Goal: Check status: Check status

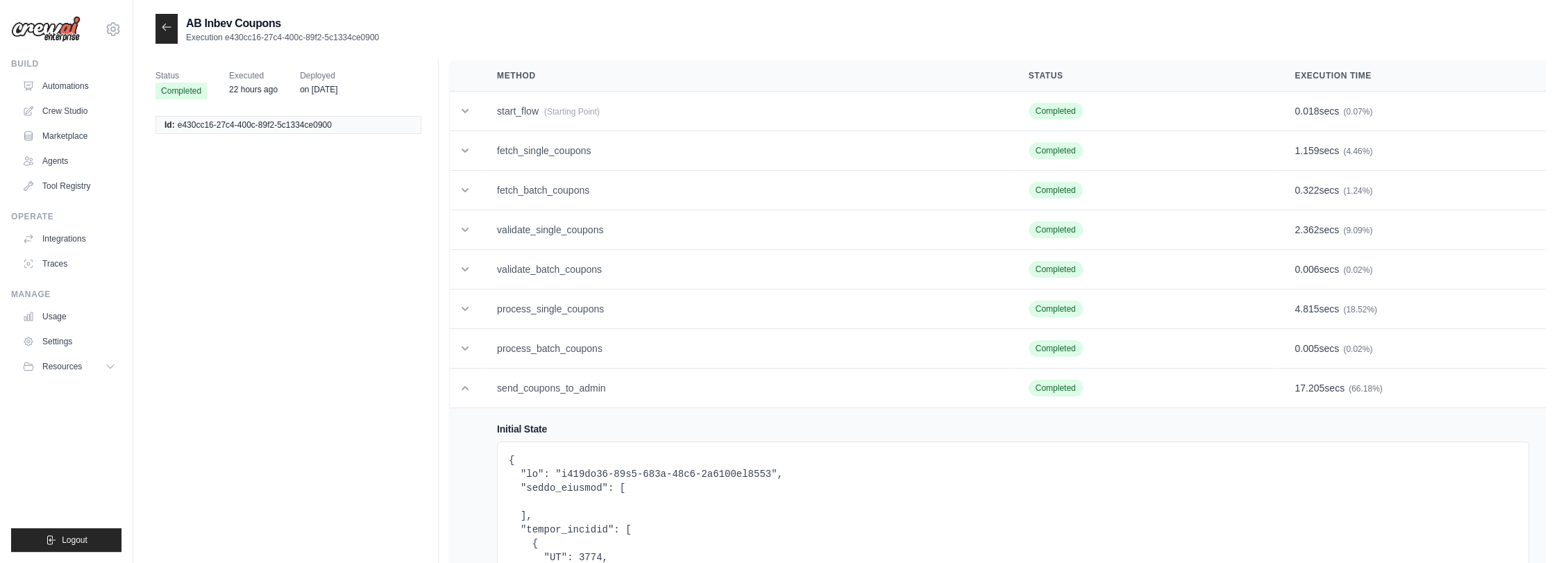
click at [170, 31] on icon at bounding box center [166, 26] width 11 height 11
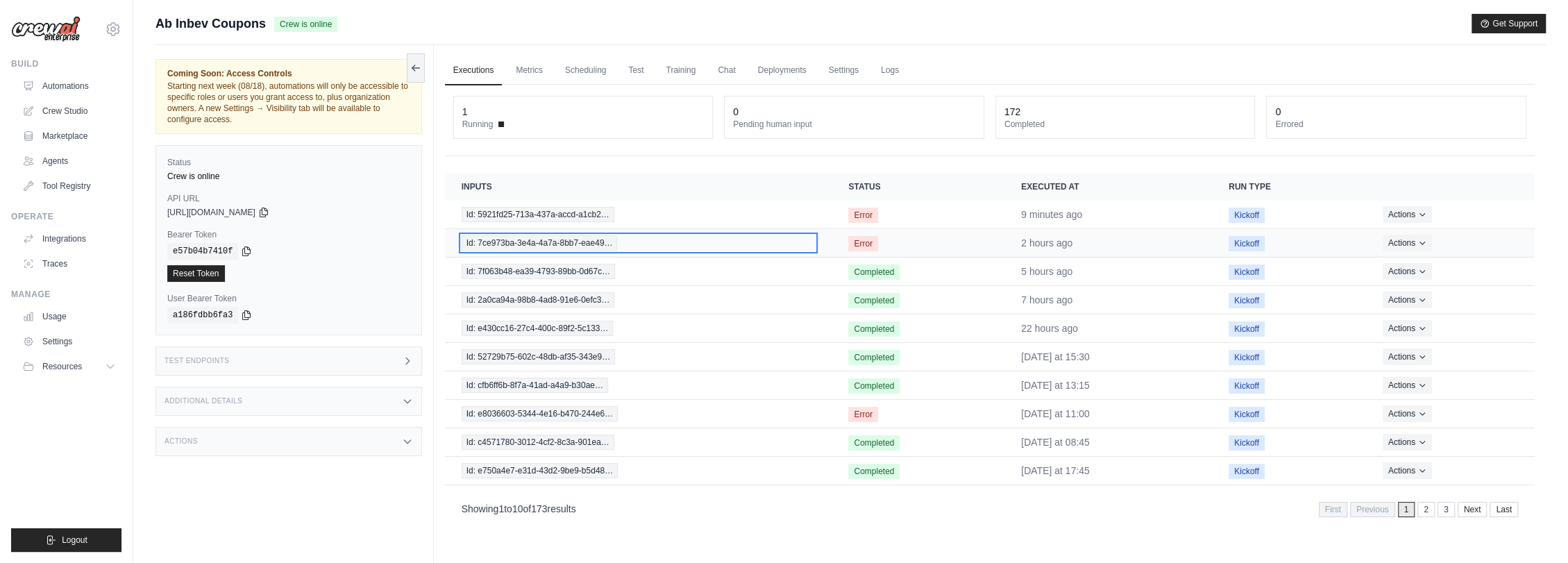
click at [599, 244] on span "Id: 7ce973ba-3e4a-4a7a-8bb7-eae49…" at bounding box center [540, 243] width 156 height 15
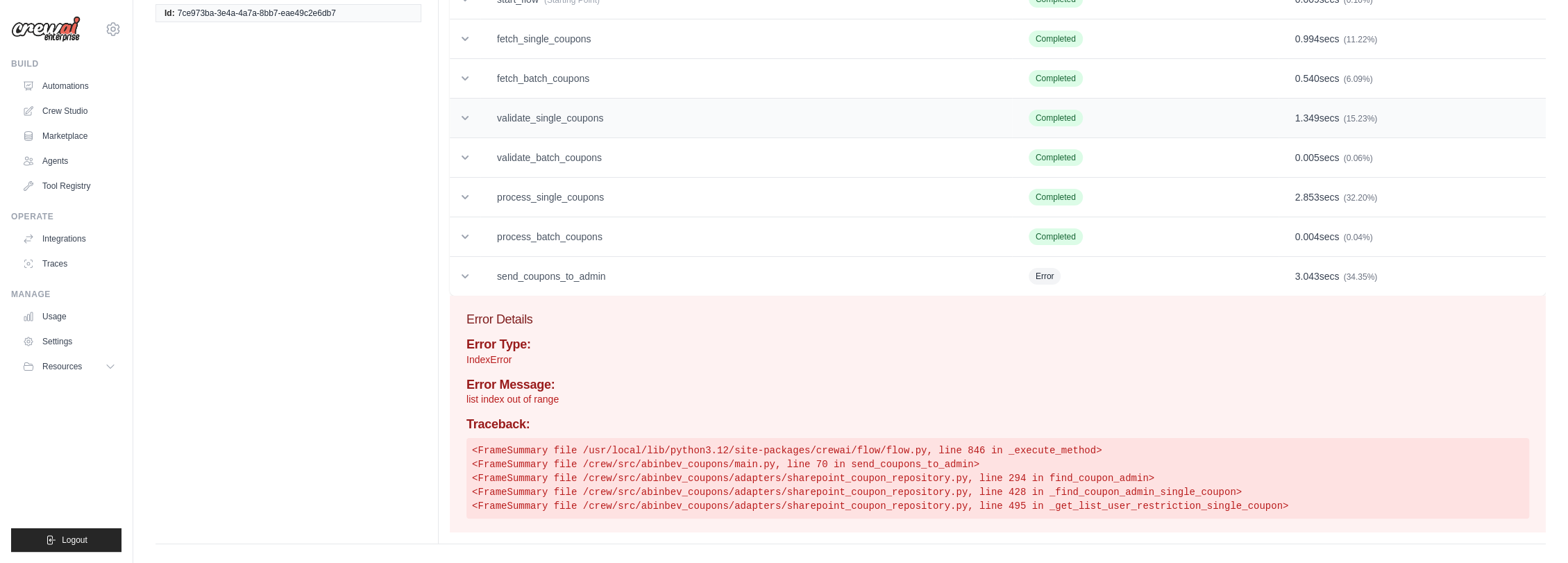
scroll to position [120, 0]
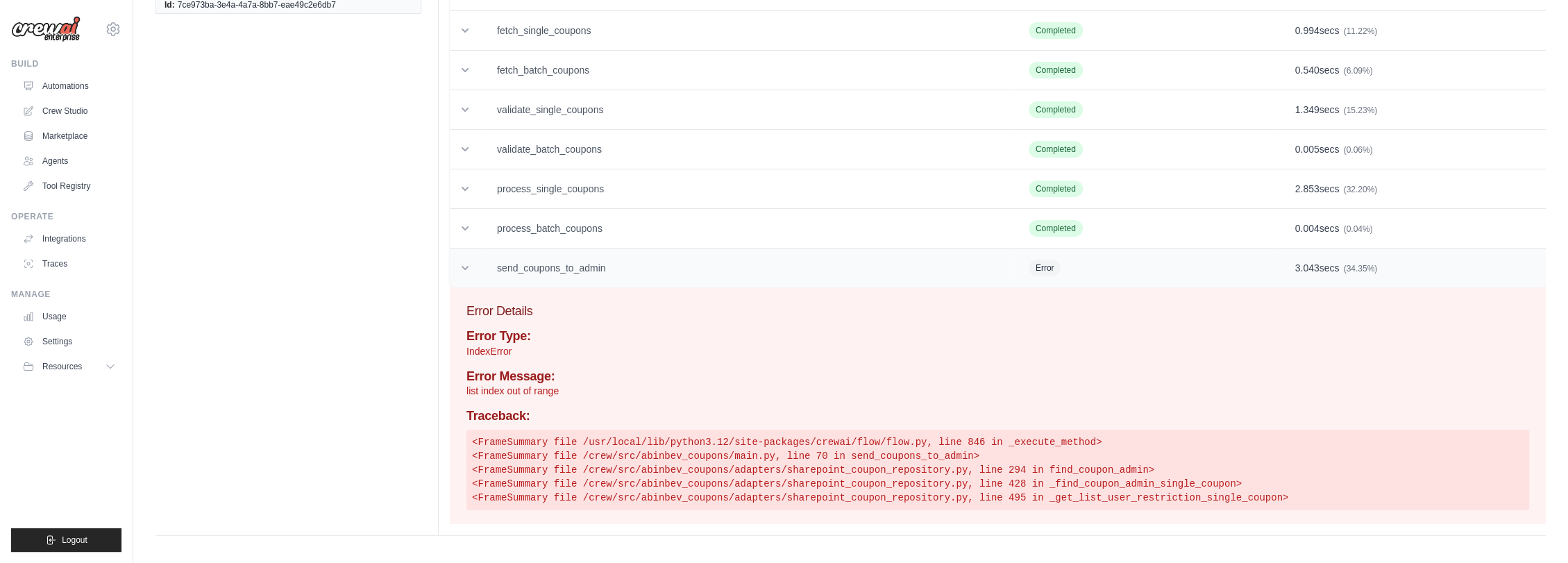
click at [641, 261] on td "send_coupons_to_admin" at bounding box center [746, 268] width 531 height 40
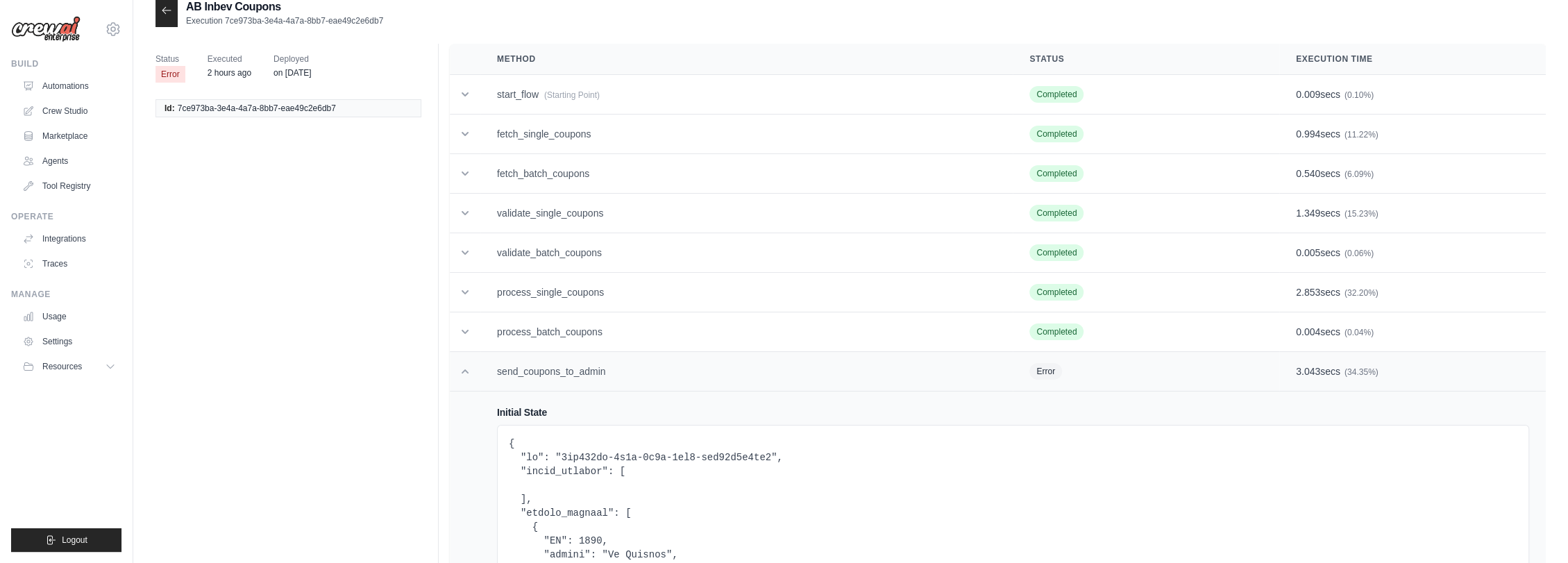
scroll to position [0, 0]
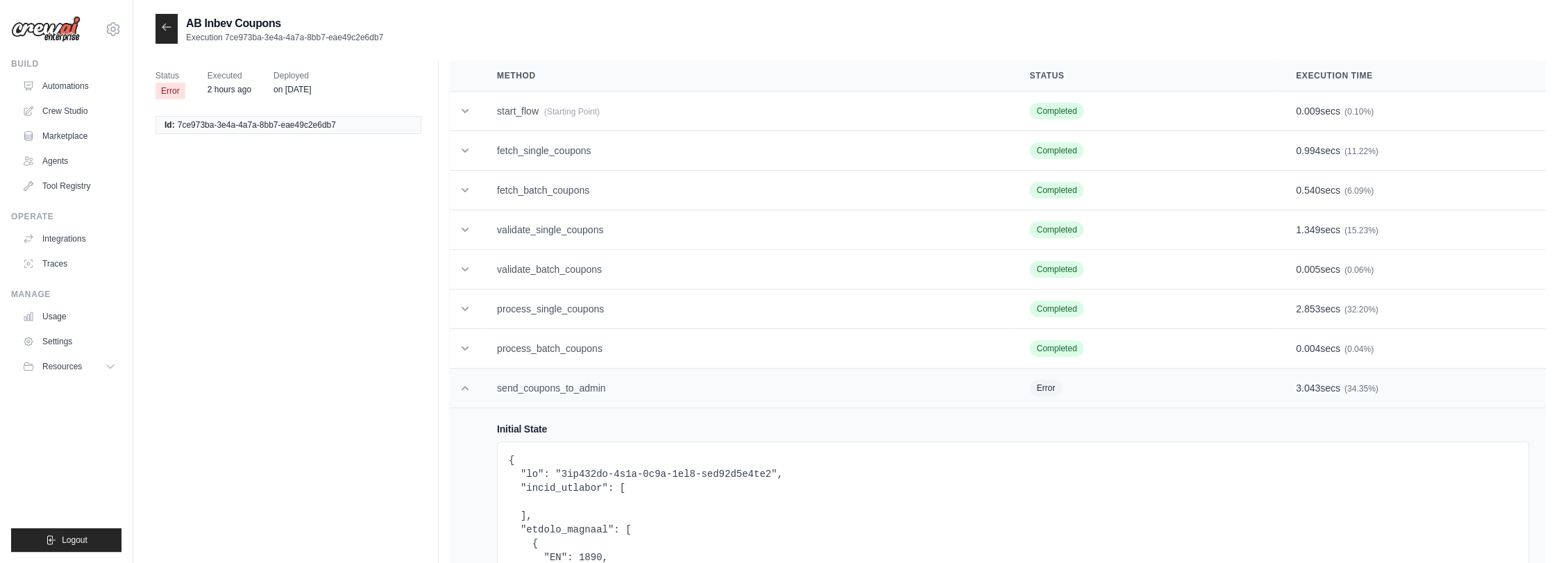
click at [522, 383] on td "send_coupons_to_admin" at bounding box center [746, 388] width 532 height 40
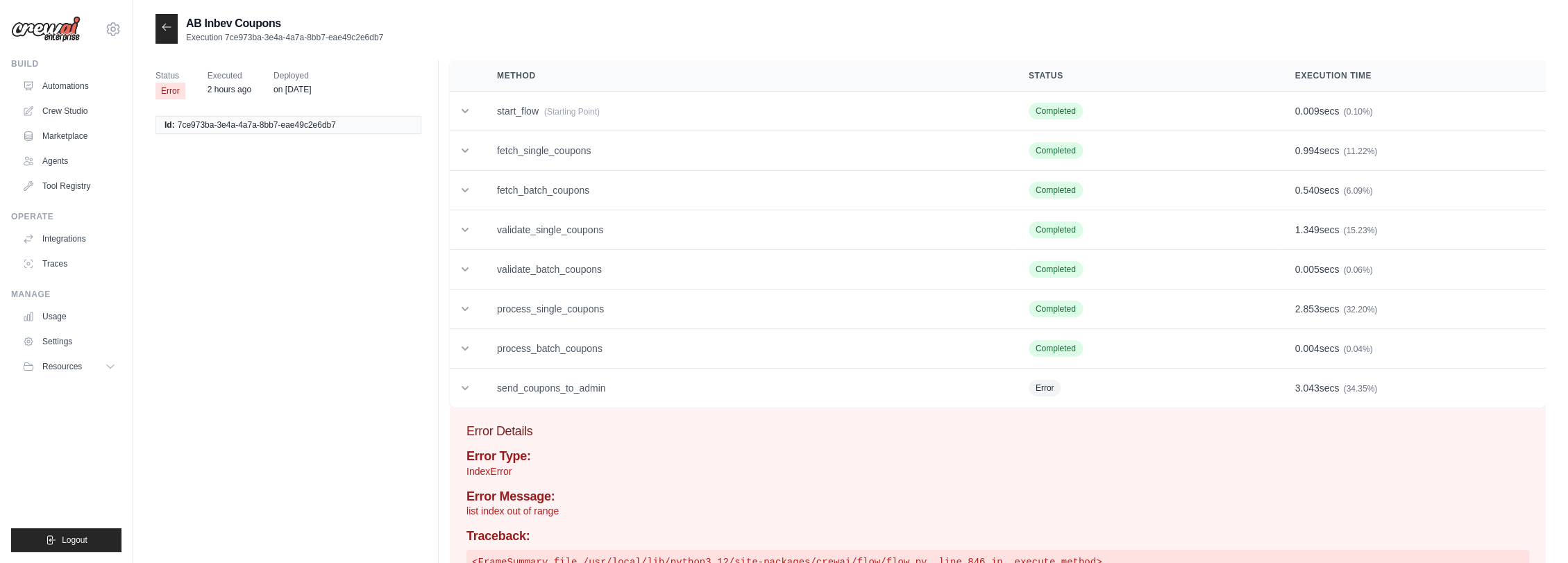
click at [166, 32] on icon at bounding box center [166, 26] width 11 height 11
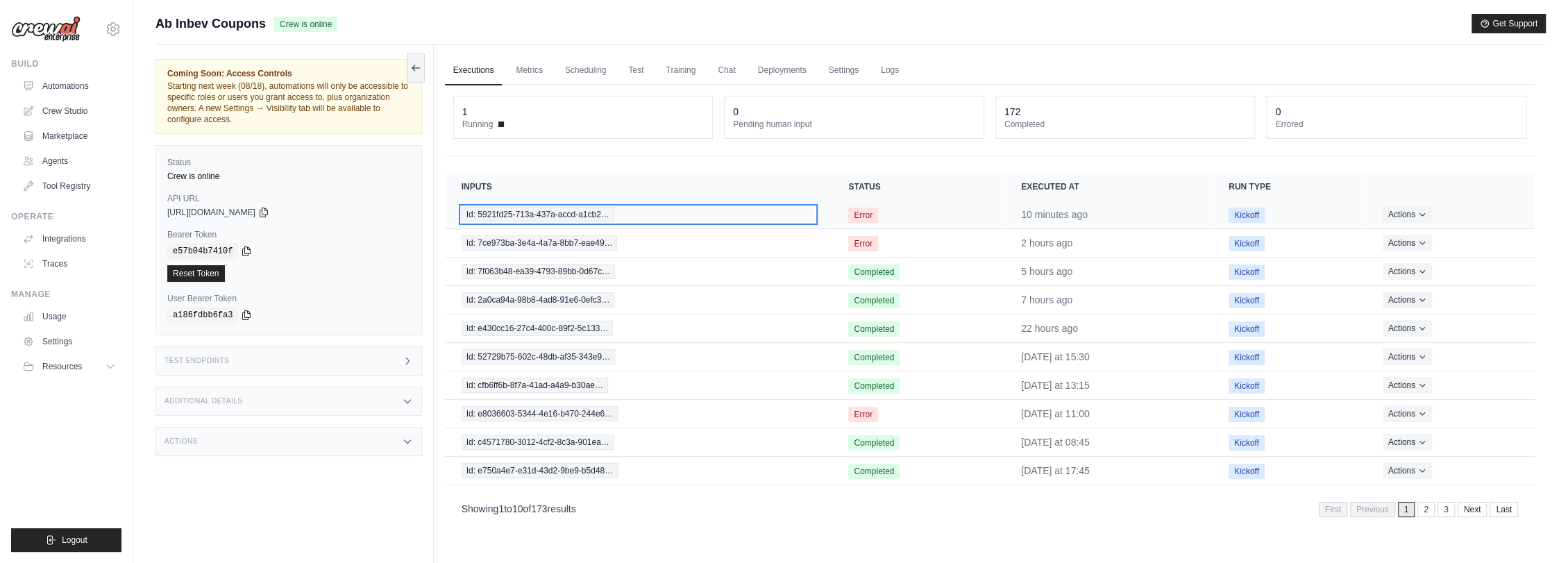
click at [563, 213] on span "Id: 5921fd25-713a-437a-accd-a1cb2…" at bounding box center [538, 214] width 152 height 15
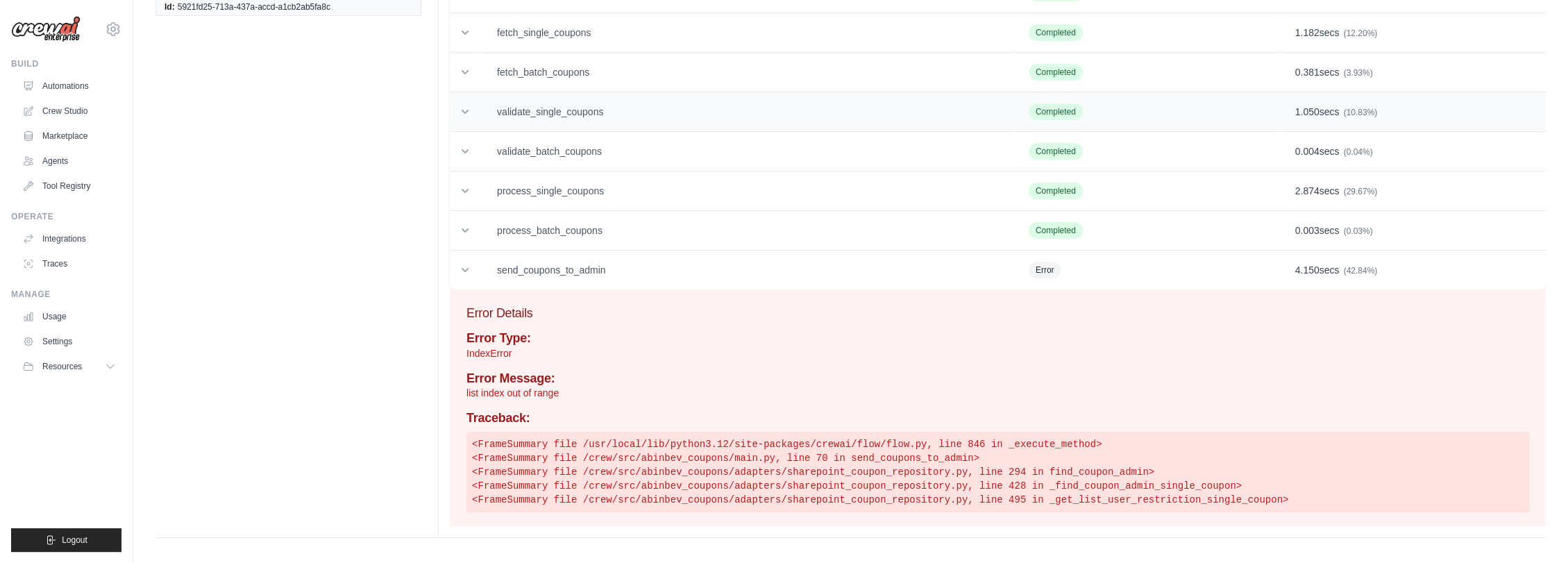
scroll to position [120, 0]
drag, startPoint x: 964, startPoint y: 497, endPoint x: 980, endPoint y: 499, distance: 16.1
click at [980, 499] on pre "<FrameSummary file /usr/local/lib/python3.12/site-packages/crewai/flow/flow.py,…" at bounding box center [998, 469] width 1063 height 80
